Goal: Task Accomplishment & Management: Manage account settings

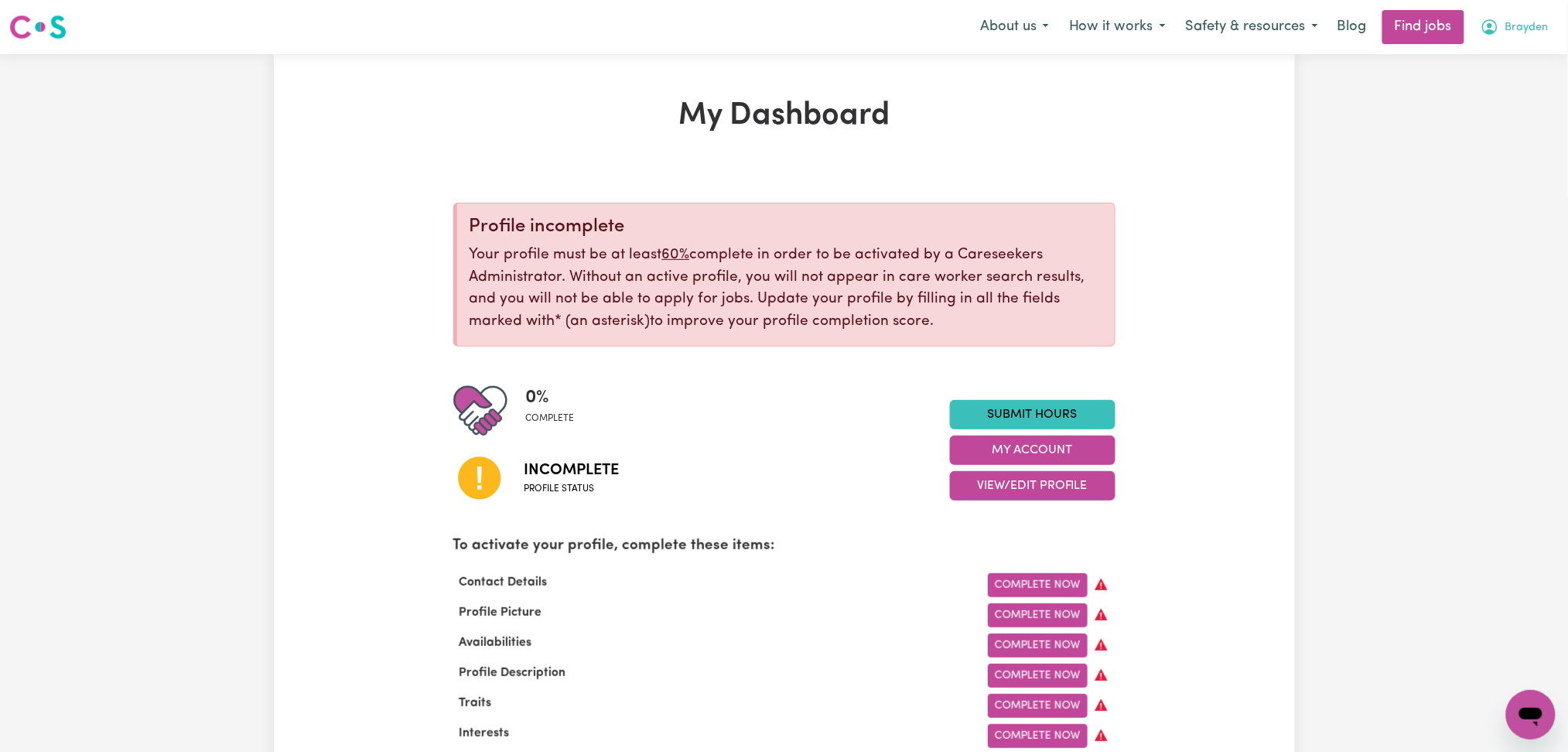
click at [1547, 28] on span "Brayden" at bounding box center [1526, 28] width 43 height 17
click at [1484, 114] on link "Logout" at bounding box center [1497, 118] width 122 height 29
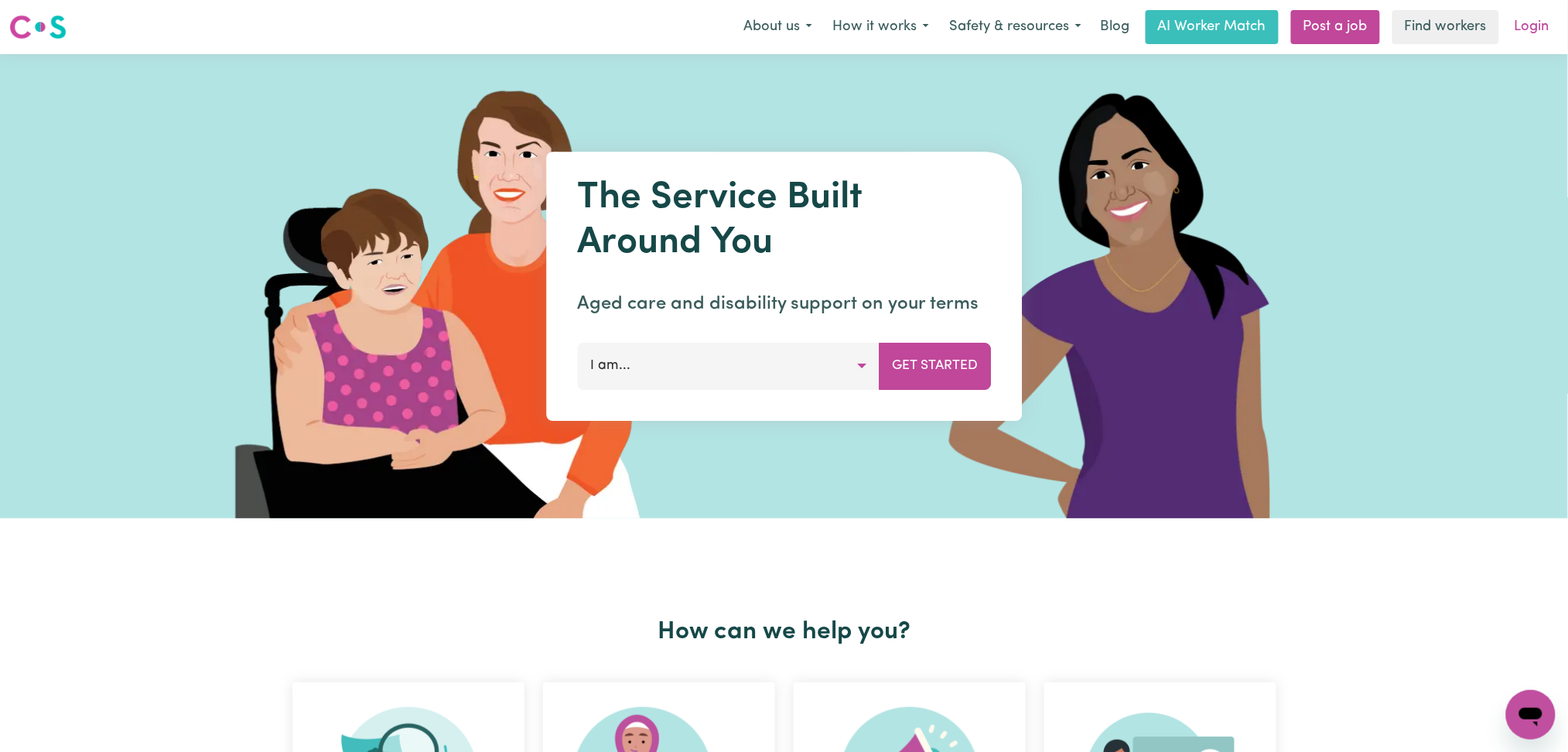
click at [1550, 32] on link "Login" at bounding box center [1532, 27] width 53 height 34
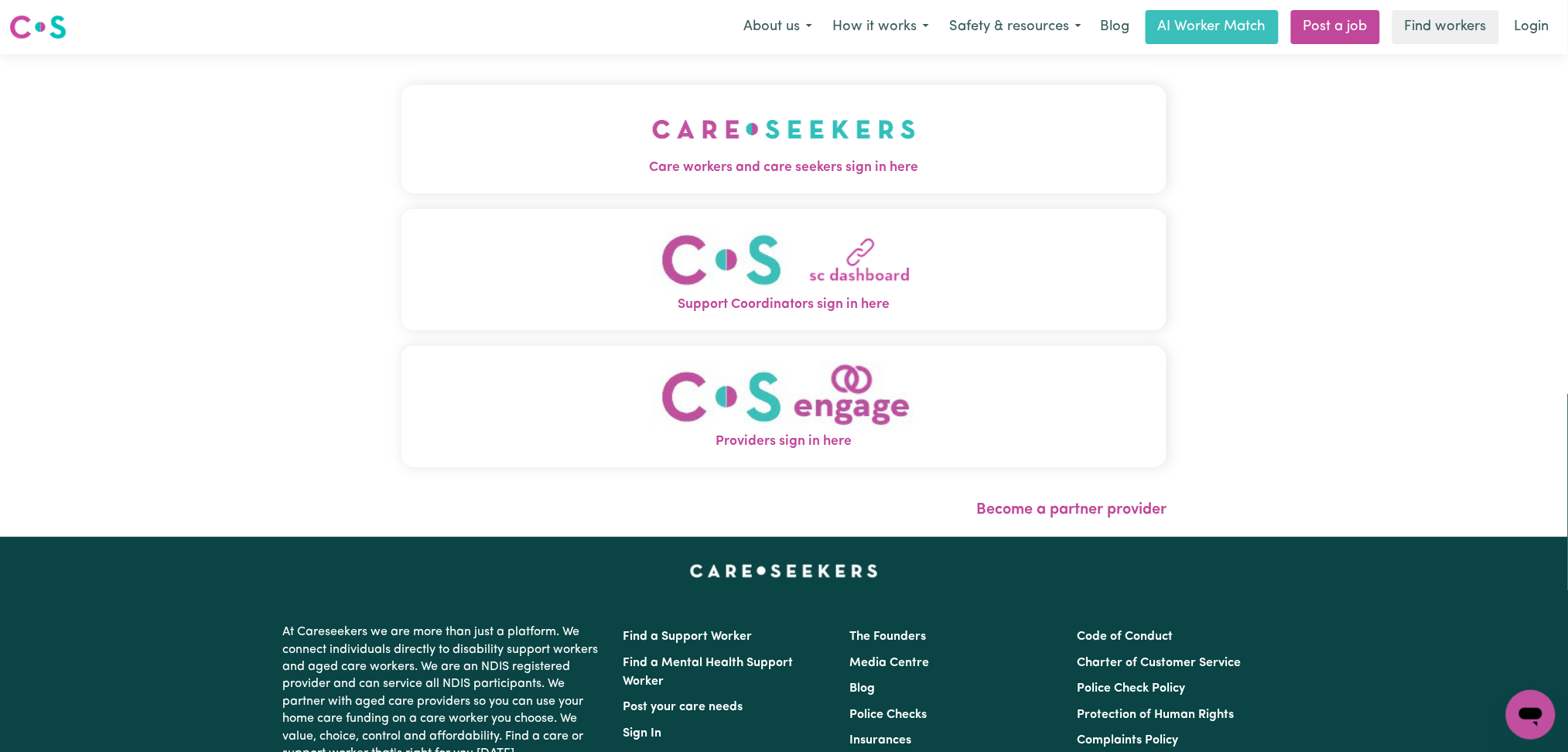
click at [776, 148] on button "Care workers and care seekers sign in here" at bounding box center [784, 139] width 766 height 108
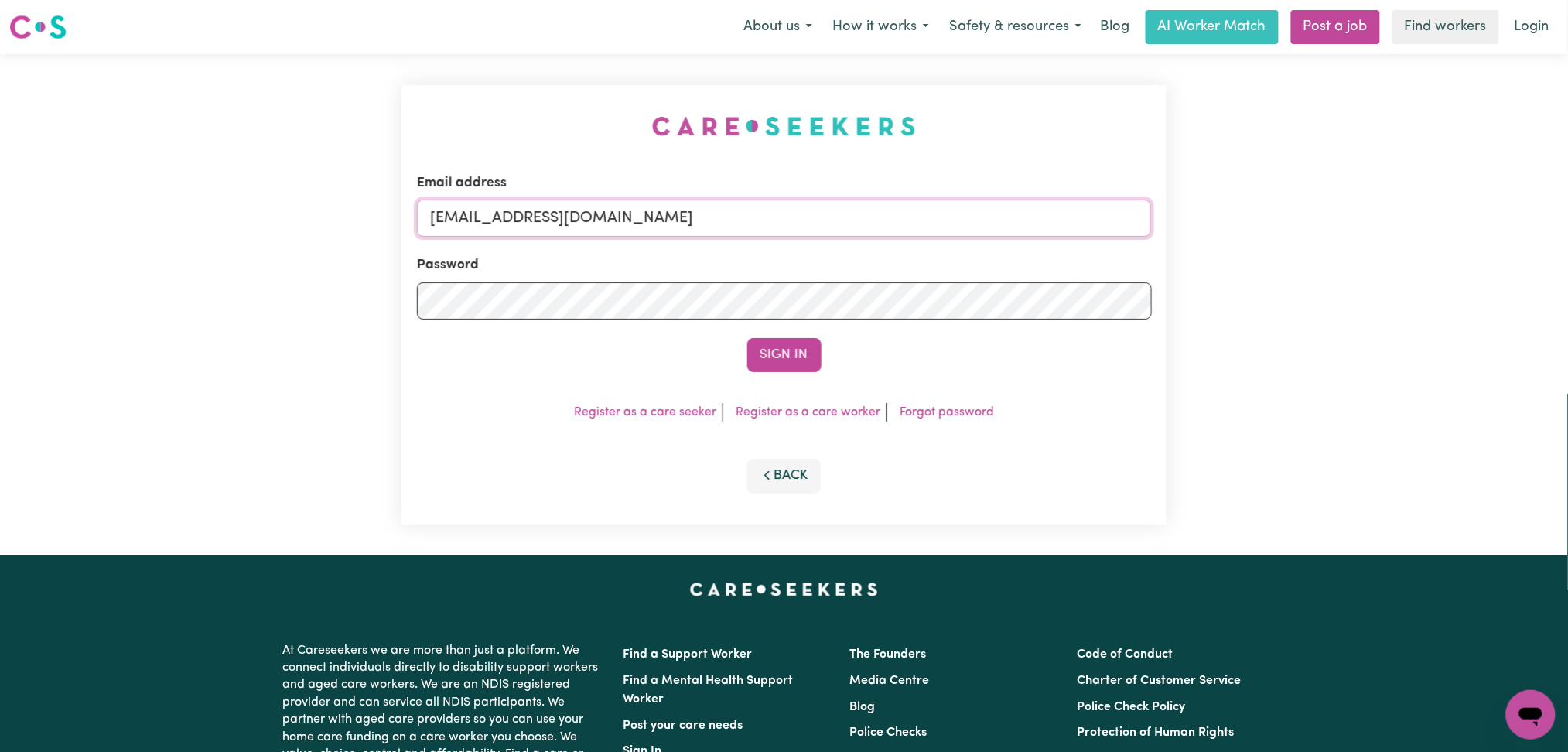
click at [579, 213] on input "[EMAIL_ADDRESS][DOMAIN_NAME]" at bounding box center [784, 218] width 735 height 37
drag, startPoint x: 506, startPoint y: 214, endPoint x: 903, endPoint y: 211, distance: 397.0
click at [902, 211] on input "Superuser~[EMAIL_ADDRESS][DOMAIN_NAME]" at bounding box center [784, 218] width 735 height 37
type input "Superuser~[EMAIL_ADDRESS][DOMAIN_NAME]"
drag, startPoint x: 772, startPoint y: 357, endPoint x: 798, endPoint y: 357, distance: 26.0
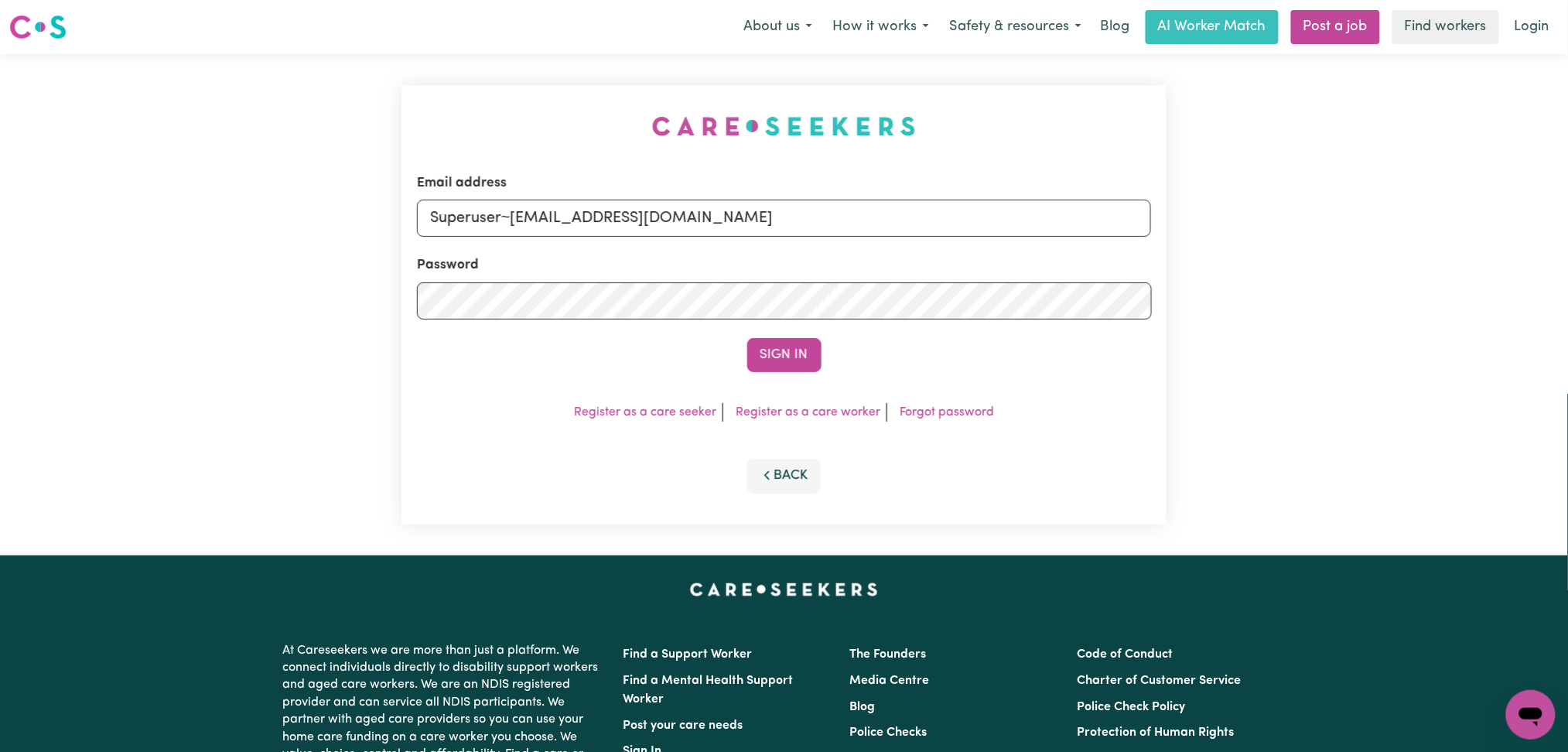
click at [774, 357] on button "Sign In" at bounding box center [784, 355] width 75 height 34
